Goal: Task Accomplishment & Management: Use online tool/utility

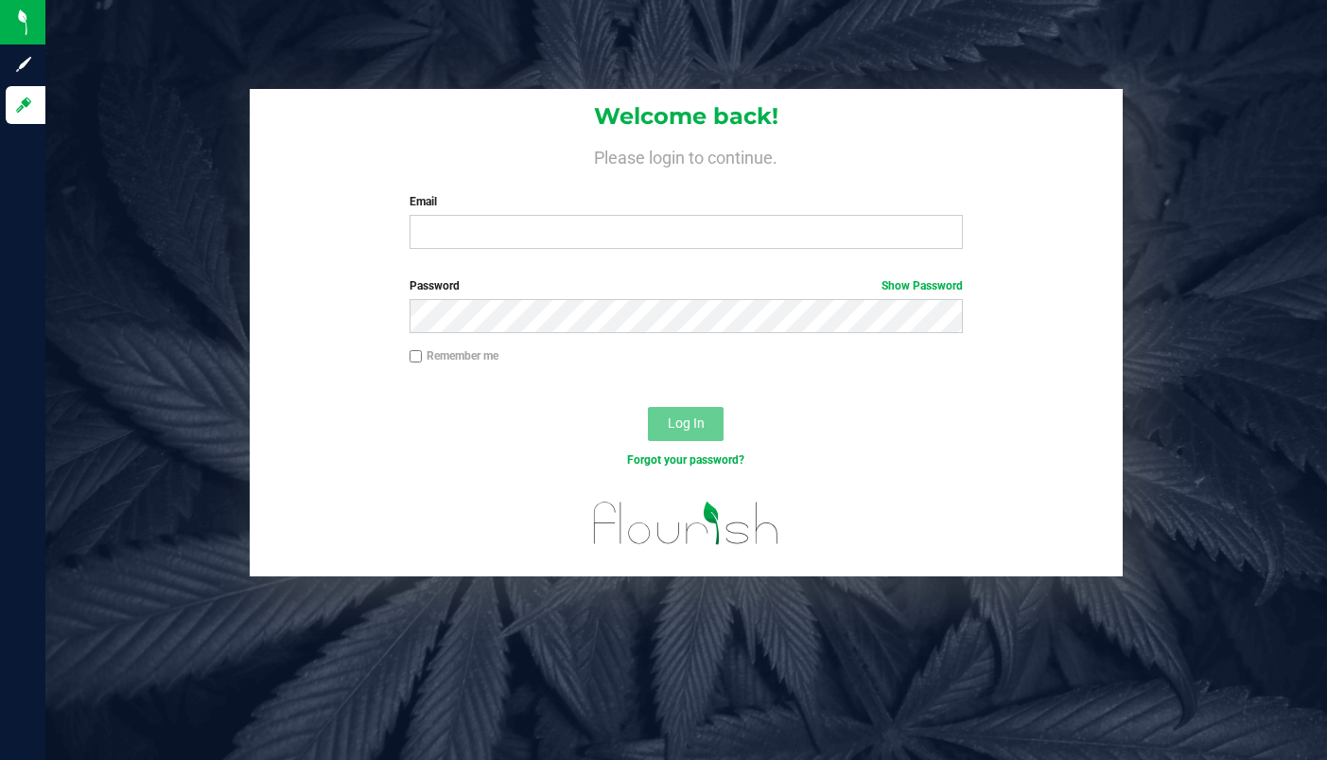
click at [410, 249] on nordpass-icon at bounding box center [410, 249] width 0 height 0
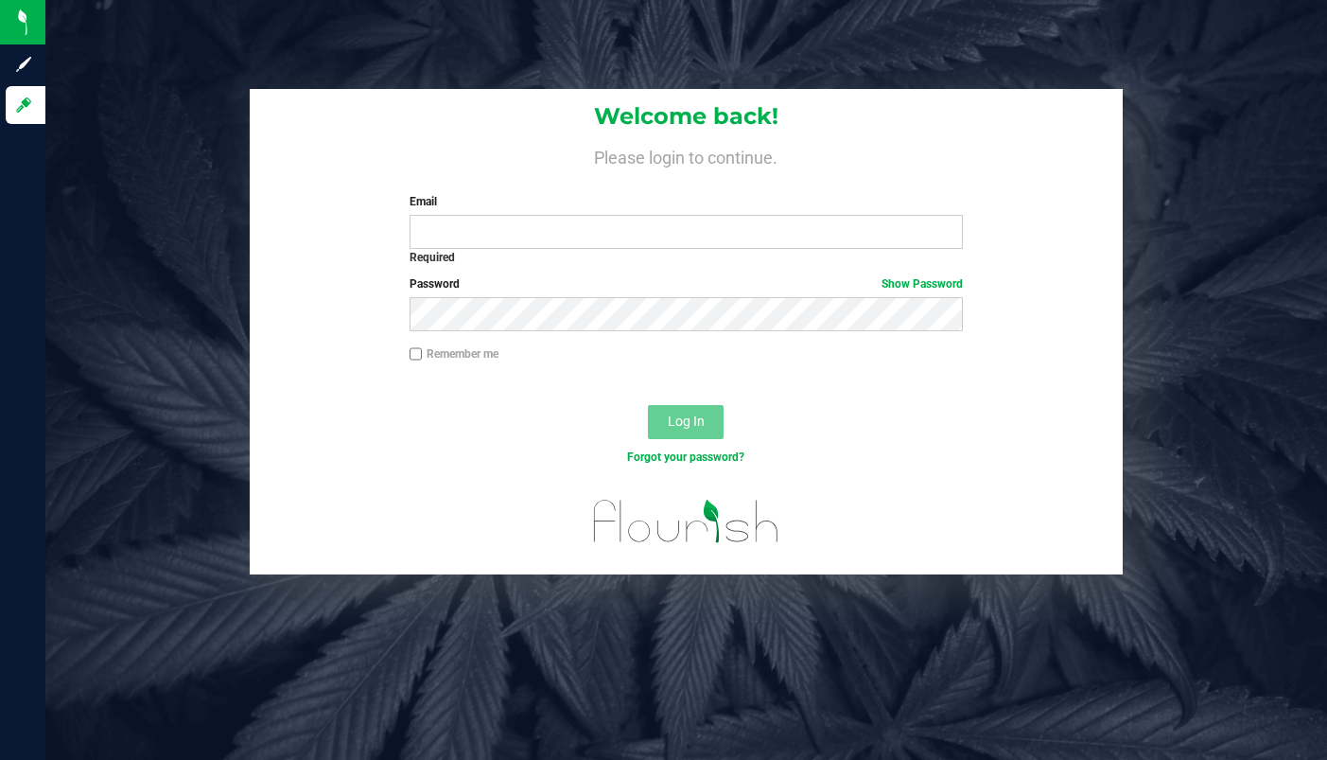
click at [0, 759] on nordpass-autofill-portal at bounding box center [0, 760] width 0 height 0
type input "[PERSON_NAME][EMAIL_ADDRESS][DOMAIN_NAME]"
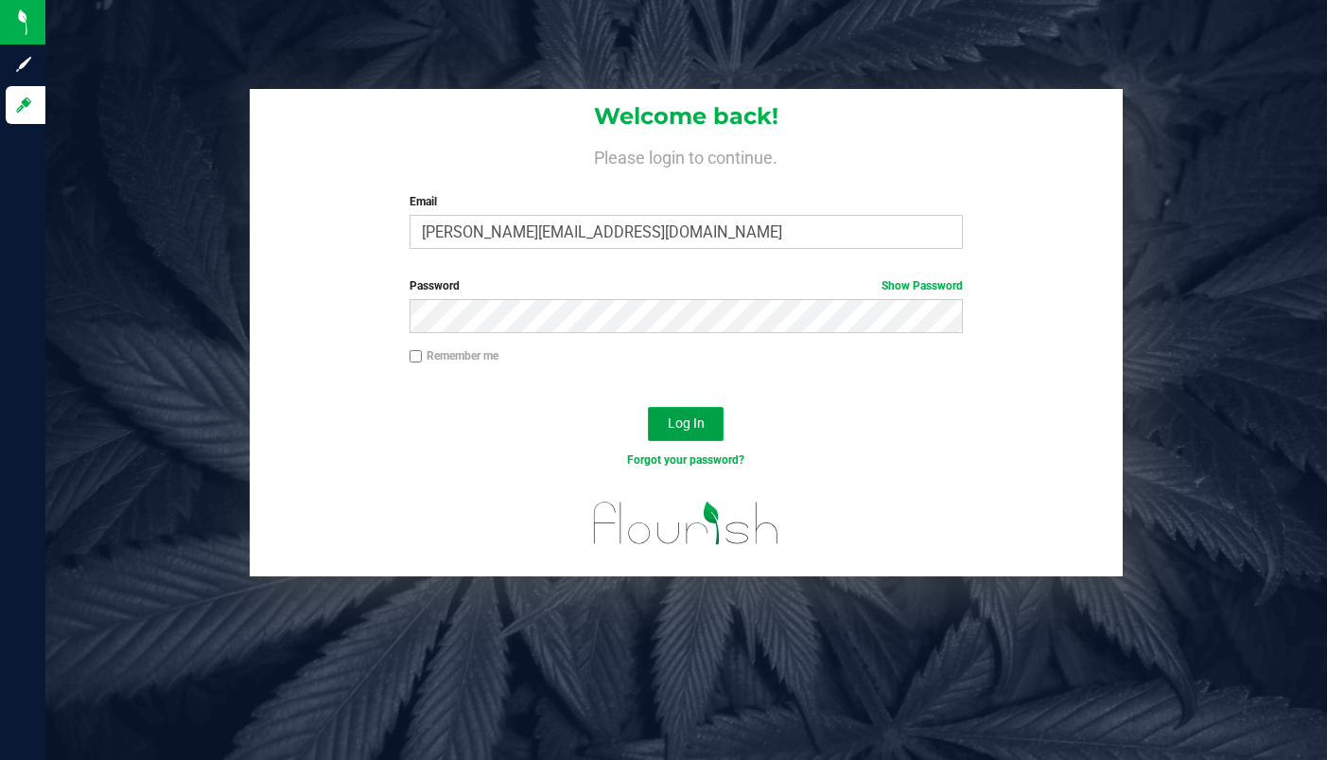
click at [674, 418] on span "Log In" at bounding box center [686, 422] width 37 height 15
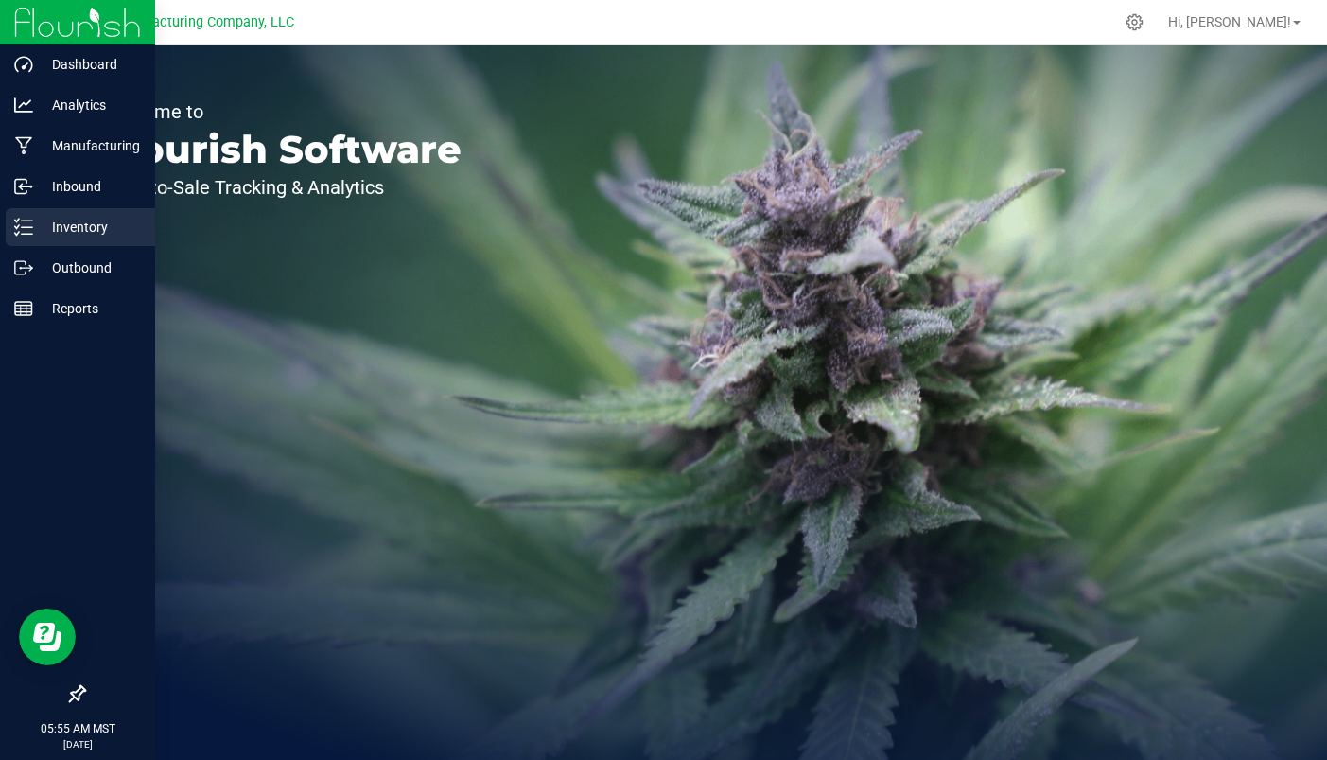
click at [67, 233] on p "Inventory" at bounding box center [90, 227] width 114 height 23
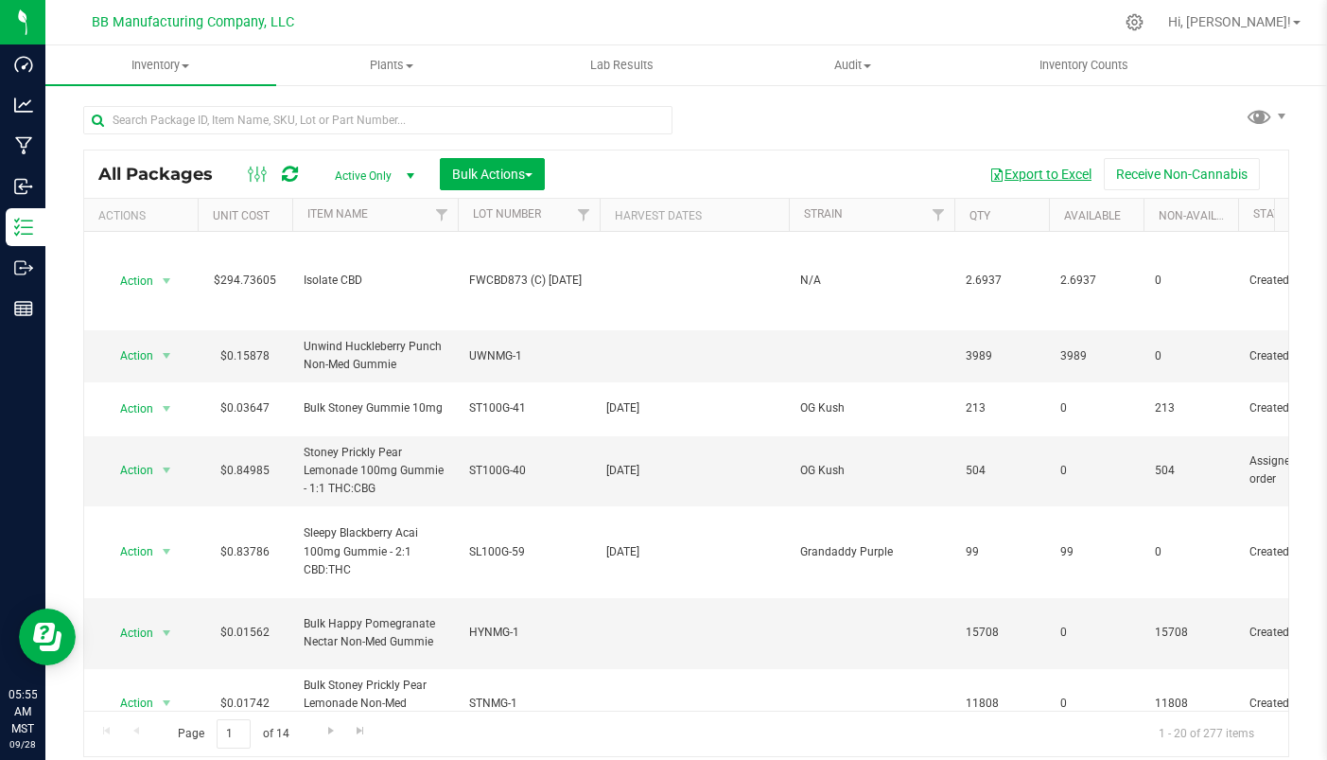
click at [1039, 173] on button "Export to Excel" at bounding box center [1040, 174] width 127 height 32
